Goal: Information Seeking & Learning: Learn about a topic

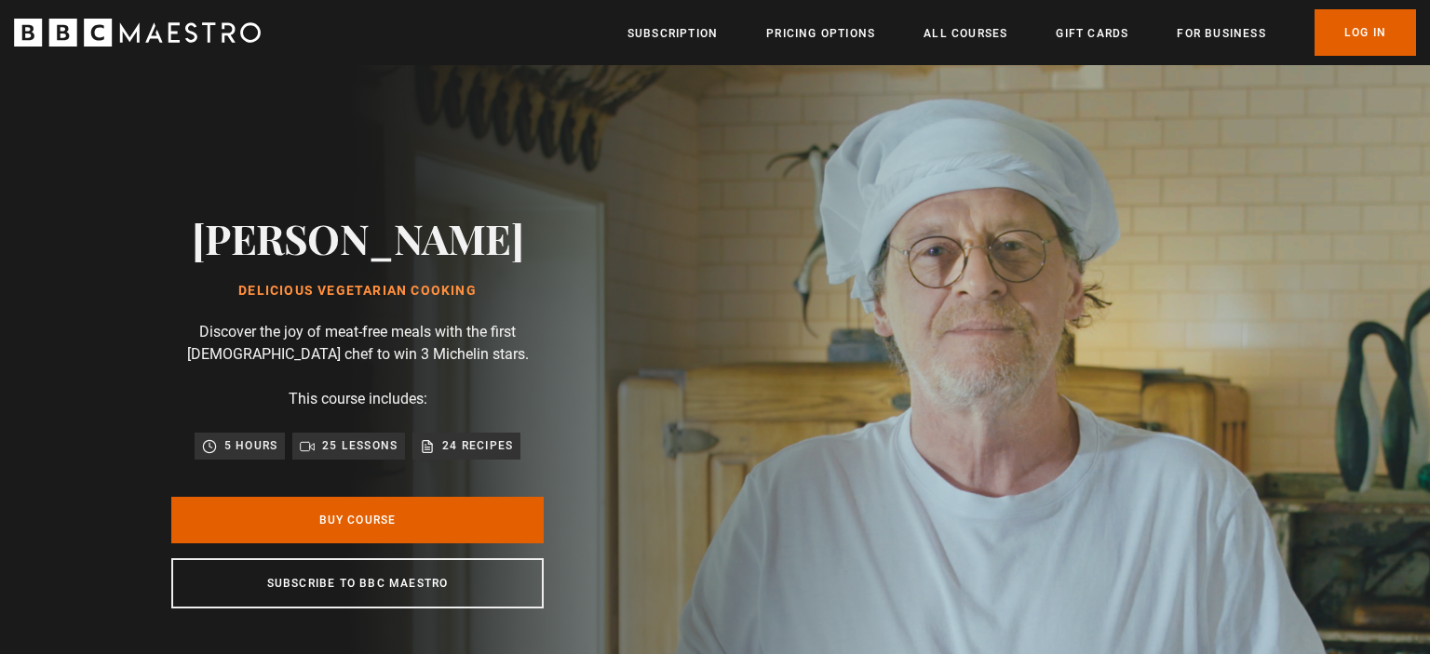
click at [371, 586] on div "Thanks for signing up. Check your inbox - your discount code is on the way! Oop…" at bounding box center [714, 615] width 1199 height 78
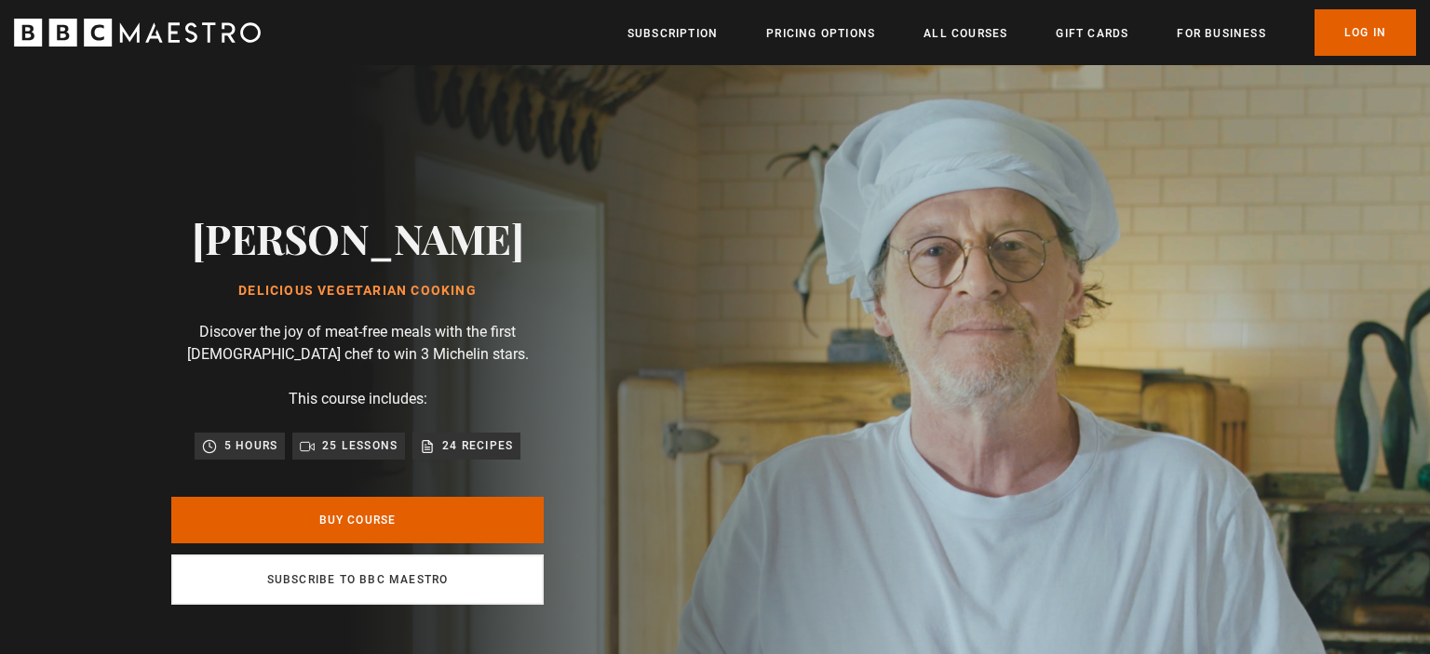
click at [369, 572] on link "Subscribe to BBC Maestro" at bounding box center [357, 580] width 372 height 50
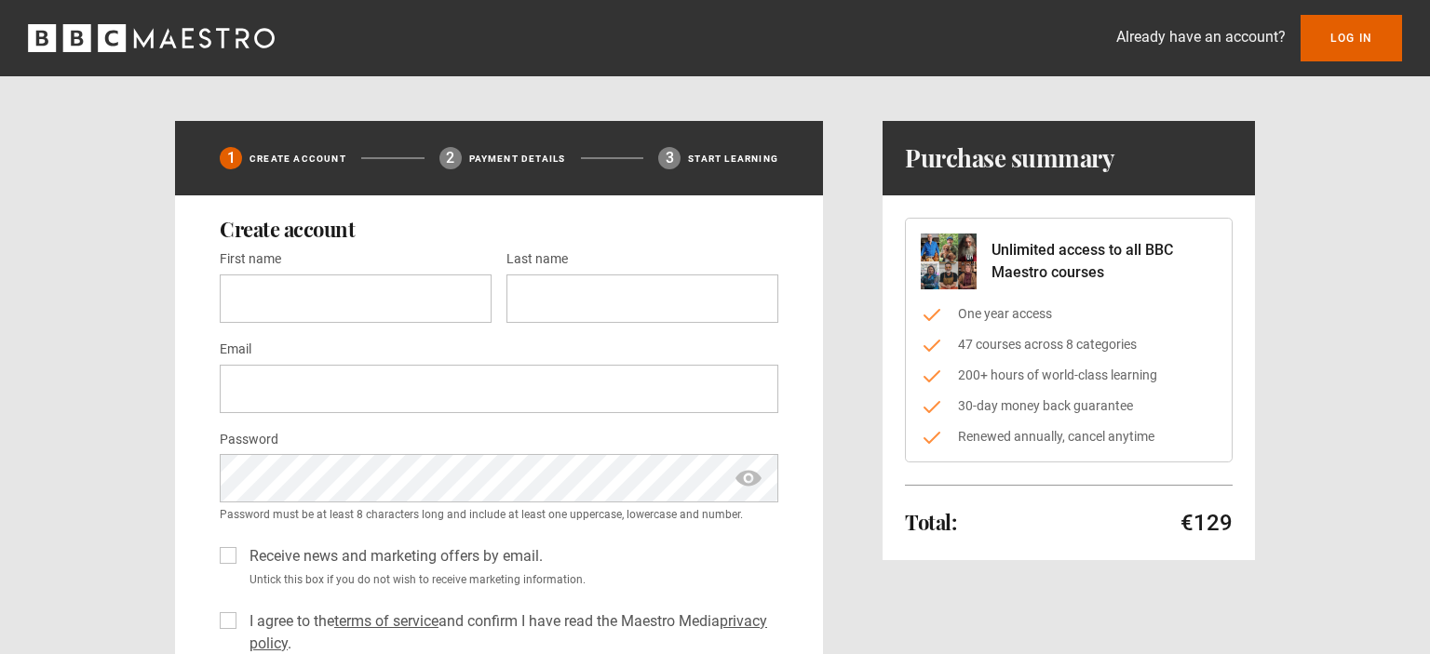
click at [216, 37] on icon "BBC Maestro" at bounding box center [151, 38] width 247 height 28
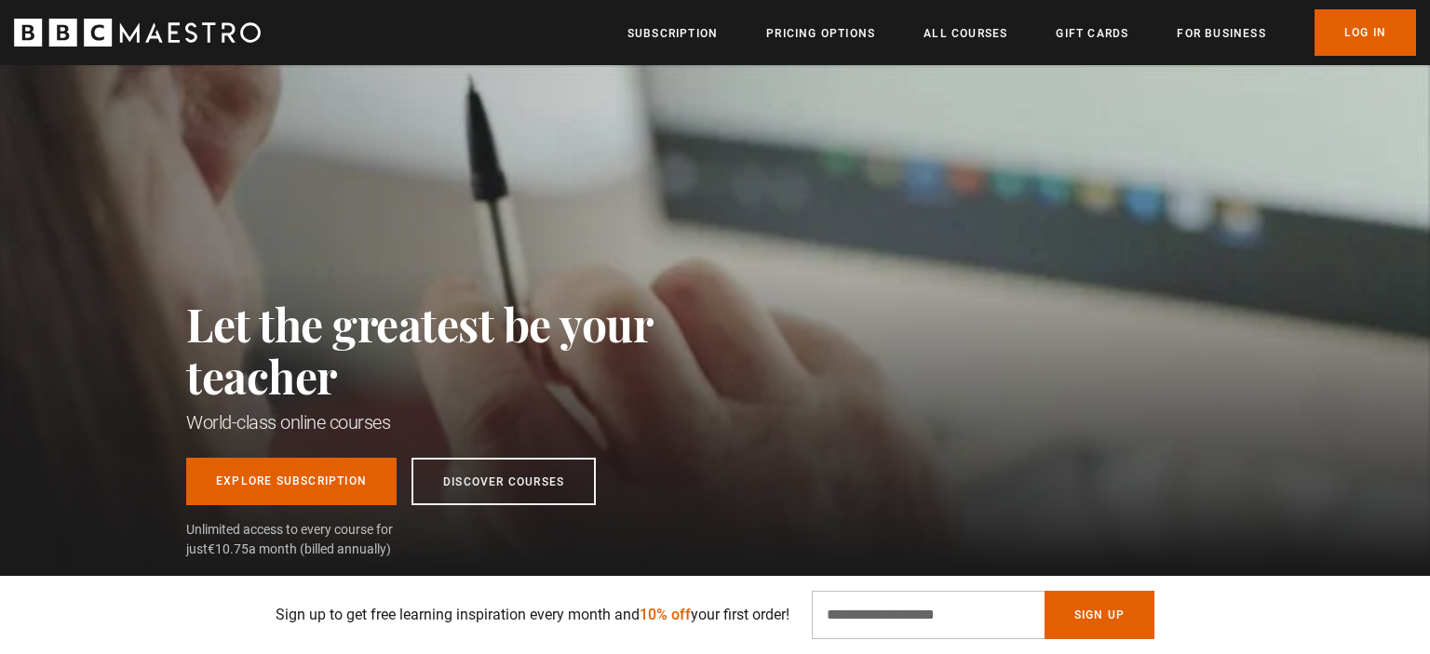
scroll to position [491, 0]
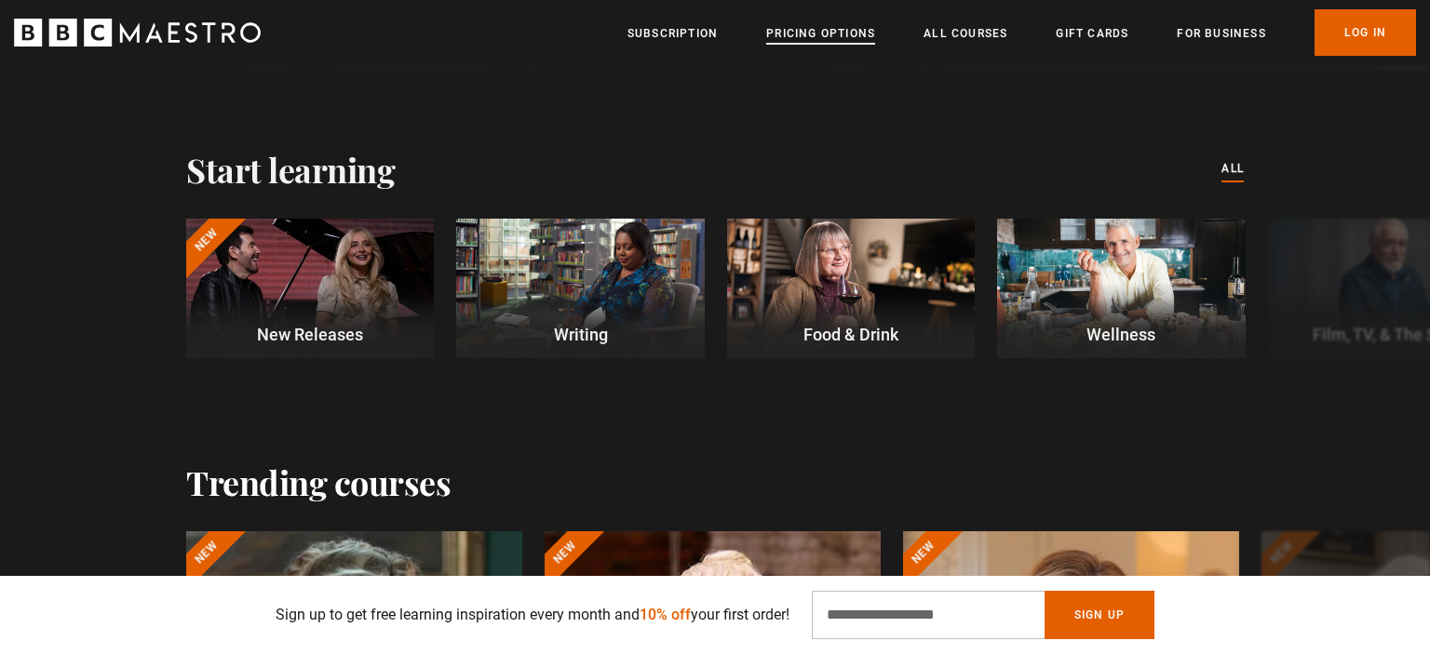
click at [795, 30] on link "Pricing Options" at bounding box center [820, 33] width 109 height 19
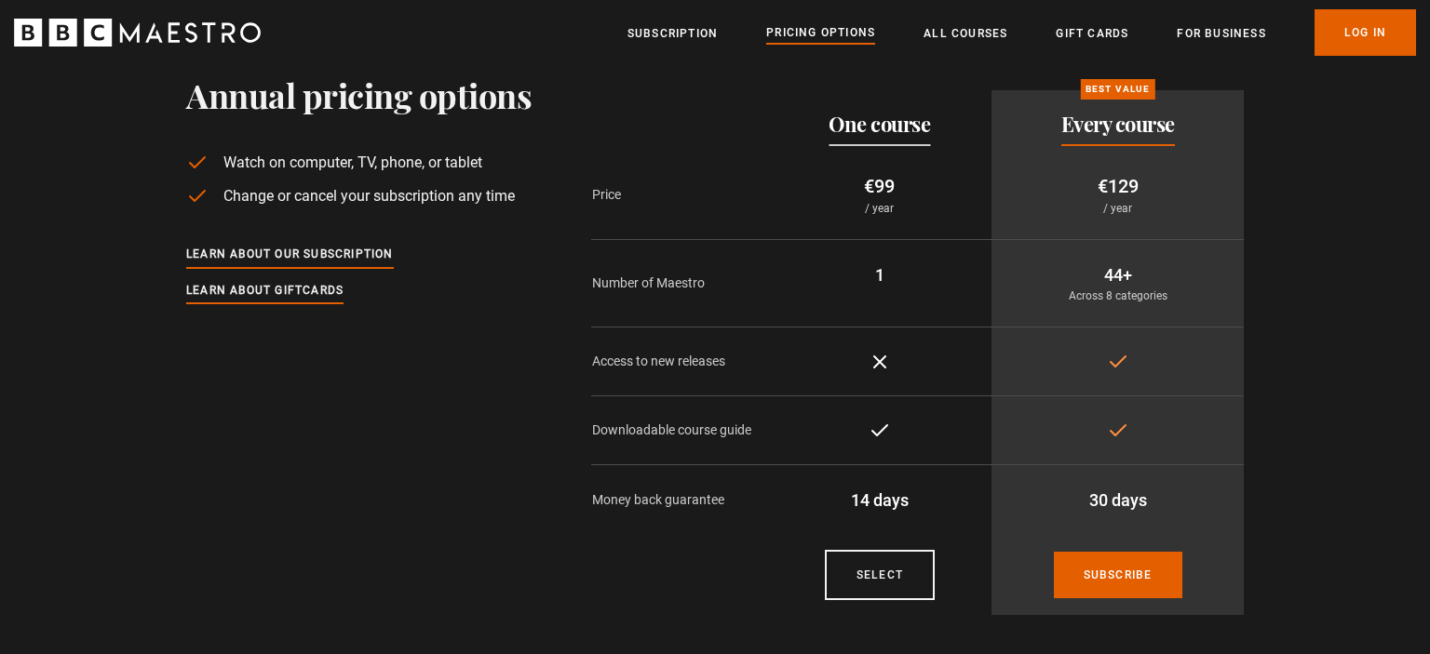
scroll to position [294, 0]
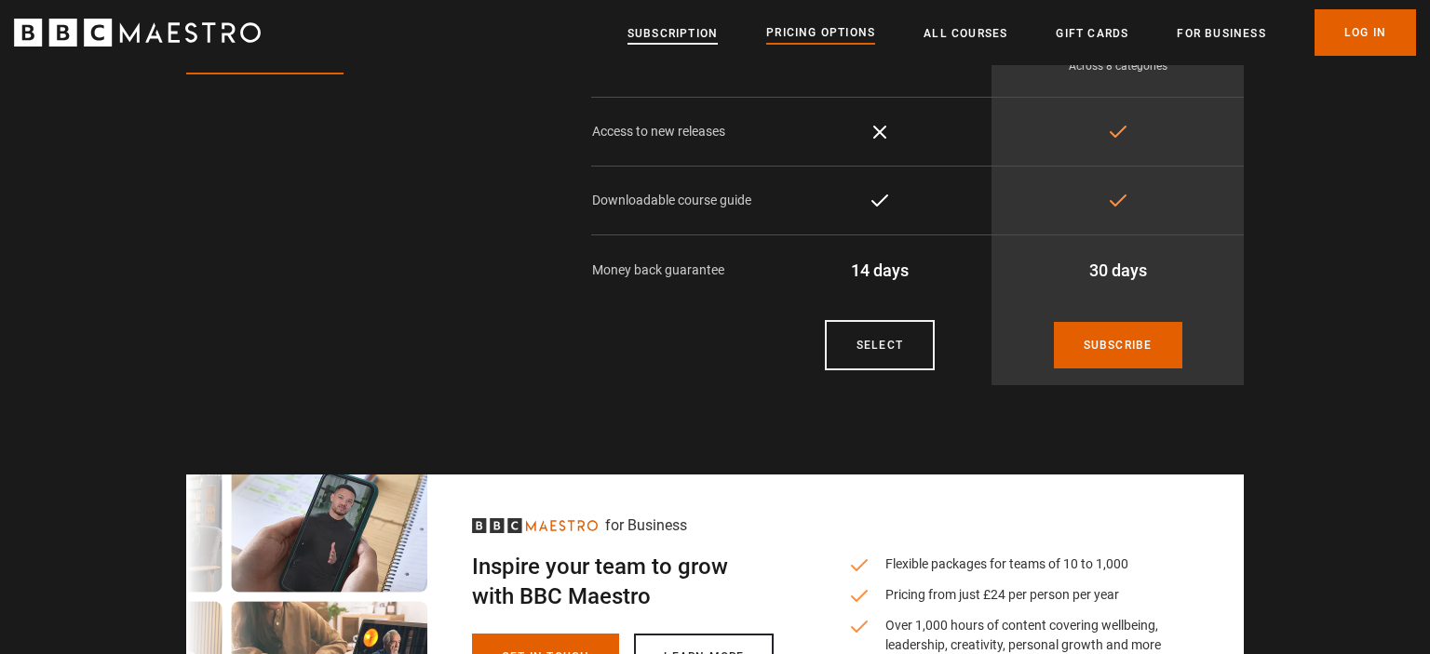
click at [685, 30] on link "Subscription" at bounding box center [672, 33] width 90 height 19
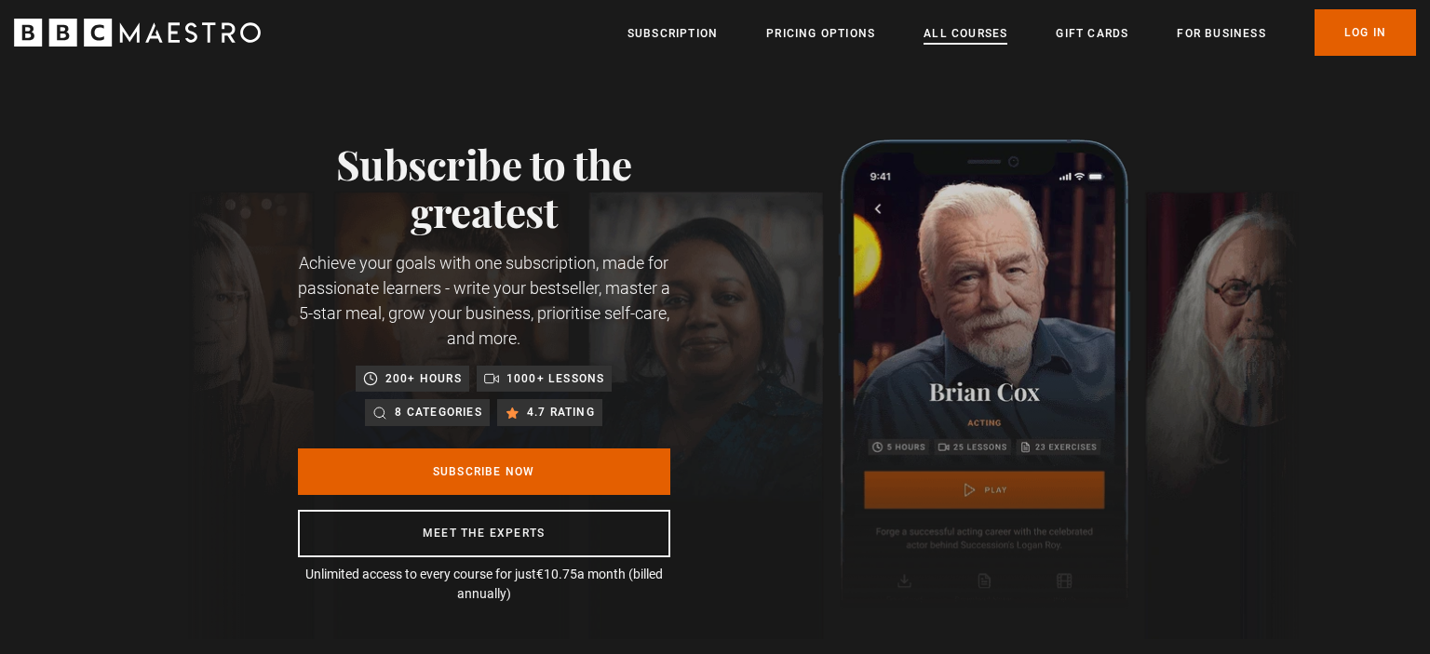
click at [965, 29] on link "All Courses" at bounding box center [965, 33] width 84 height 19
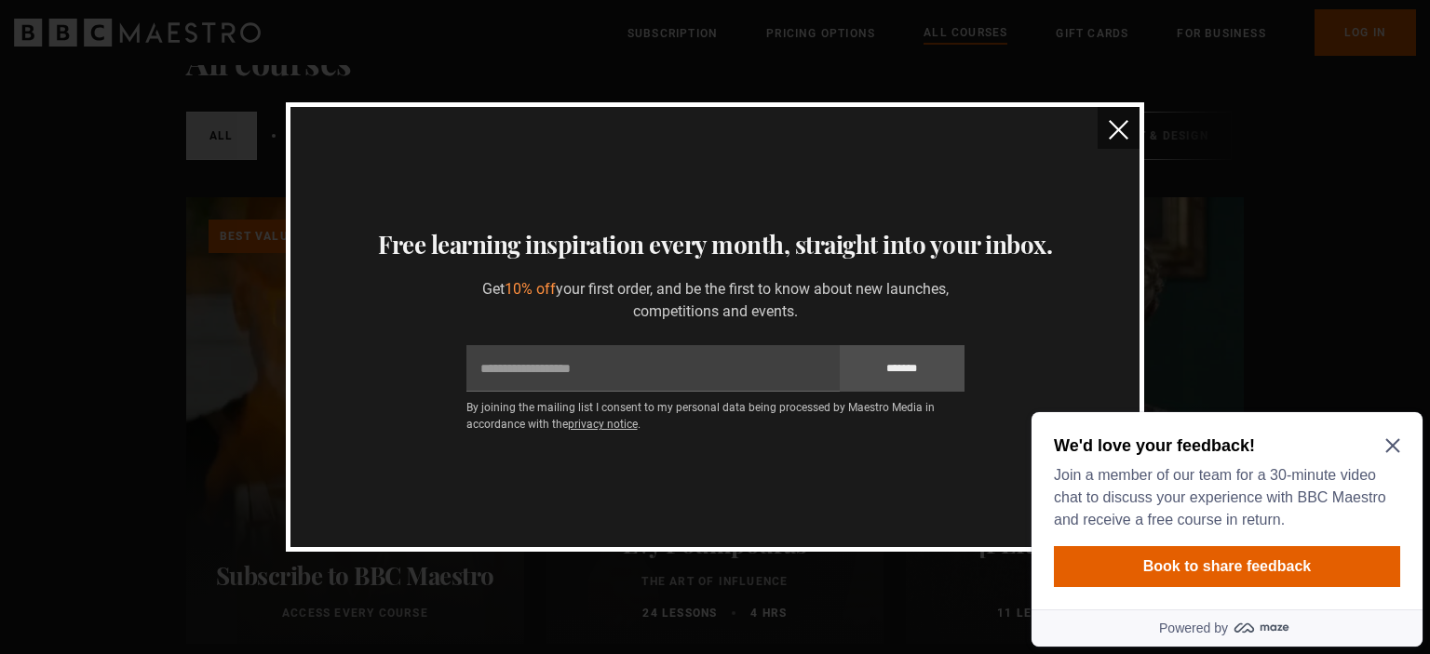
click at [1111, 128] on img "close" at bounding box center [1119, 130] width 20 height 20
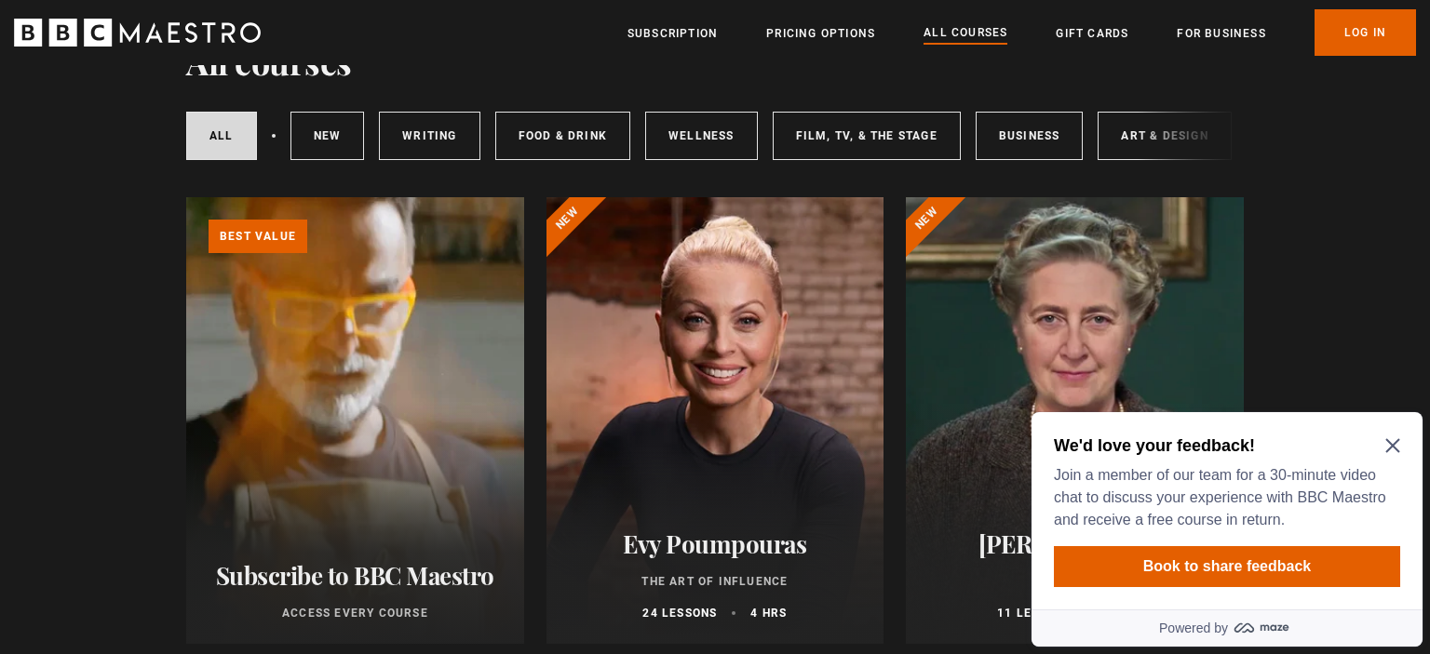
click at [1396, 441] on icon "Close Maze Prompt" at bounding box center [1392, 446] width 14 height 14
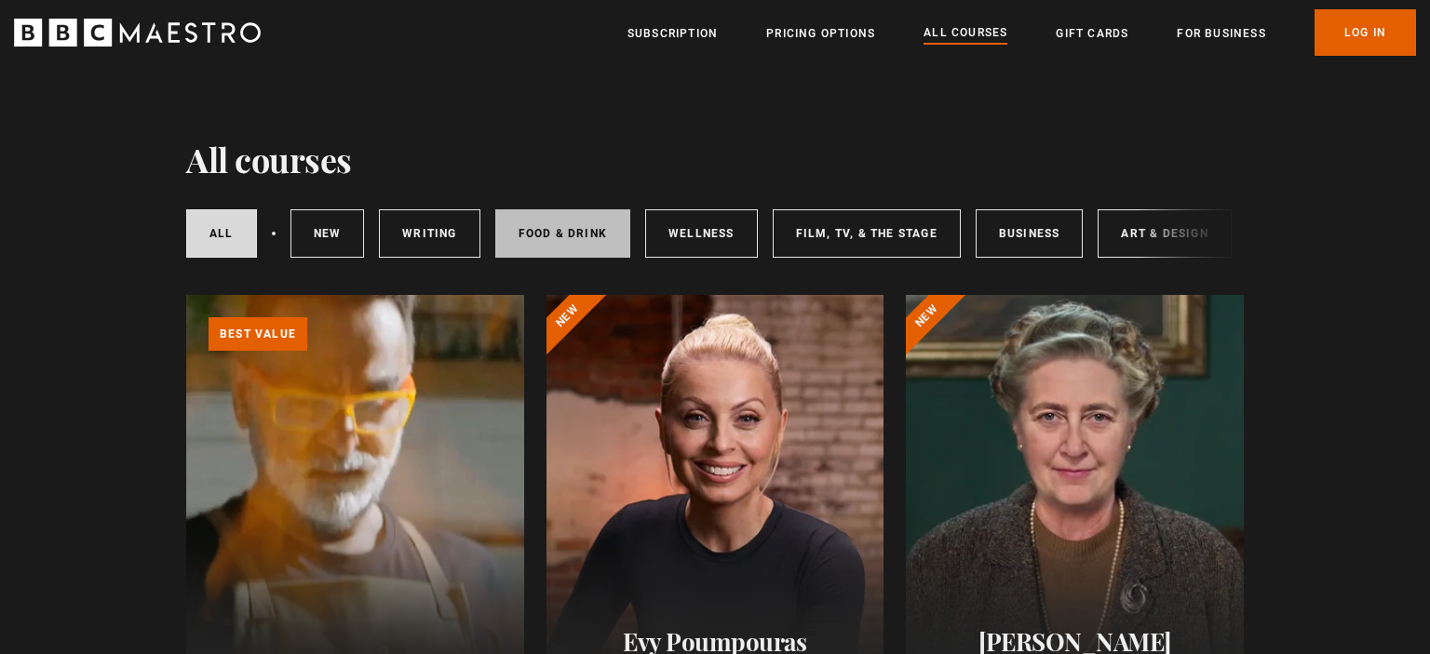
click at [532, 225] on link "Food & Drink" at bounding box center [562, 233] width 135 height 48
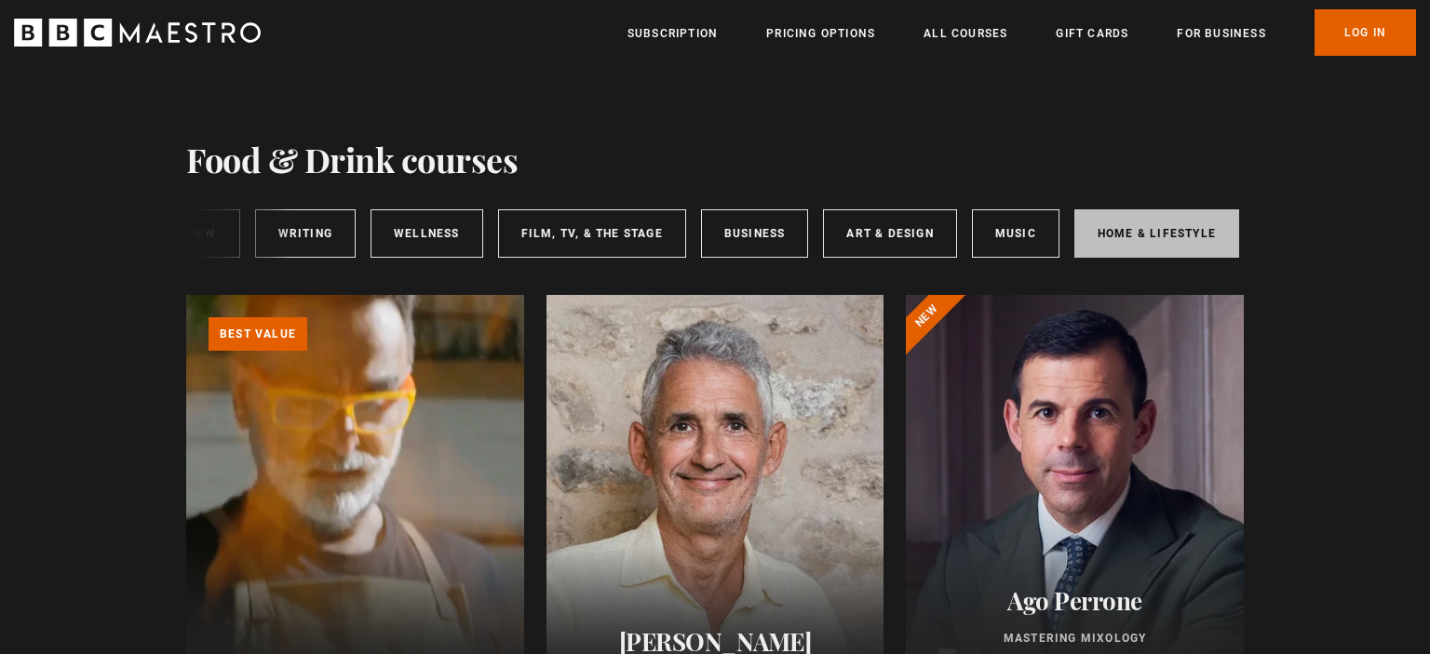
click at [1123, 225] on link "Home & Lifestyle" at bounding box center [1156, 233] width 165 height 48
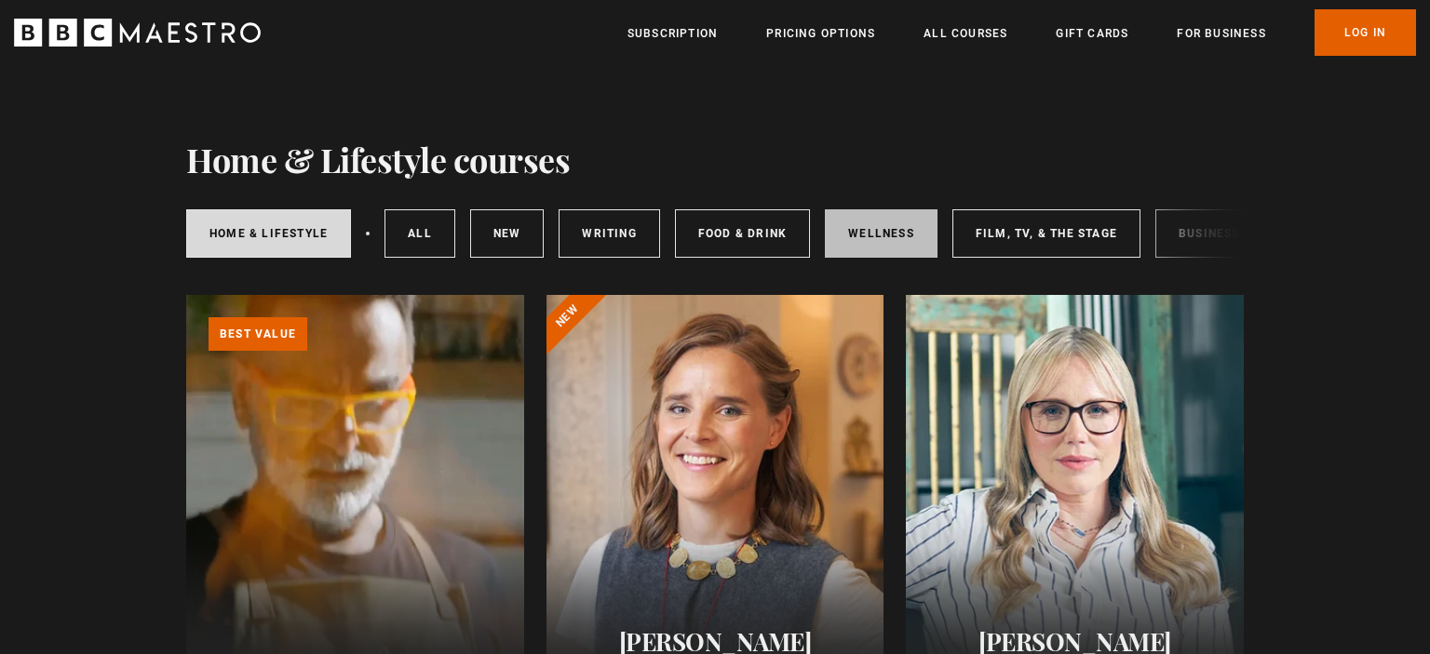
click at [896, 236] on link "Wellness" at bounding box center [881, 233] width 113 height 48
